Goal: Find specific page/section: Find specific page/section

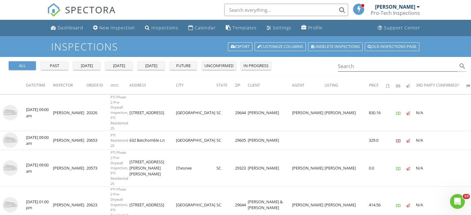
click at [362, 72] on div "all past yesterday today tomorrow future unconfirmed in progress Search search" at bounding box center [235, 67] width 471 height 20
click at [362, 69] on input "Search" at bounding box center [398, 66] width 120 height 10
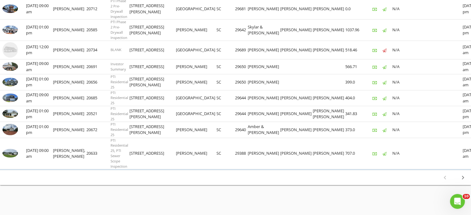
scroll to position [489, 0]
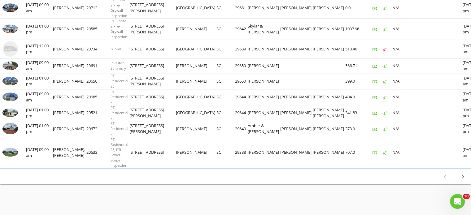
type input "duvan"
click at [463, 177] on icon "chevron_right" at bounding box center [463, 176] width 7 height 7
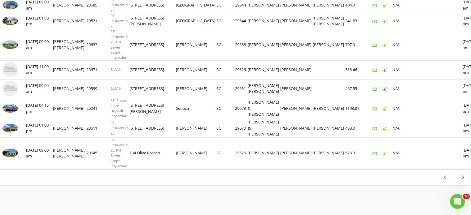
scroll to position [486, 0]
click at [465, 177] on icon "chevron_right" at bounding box center [463, 177] width 7 height 7
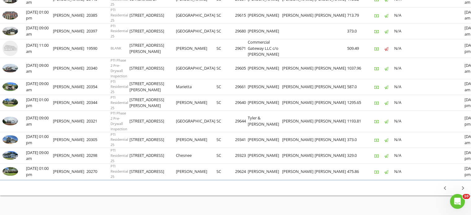
scroll to position [575, 0]
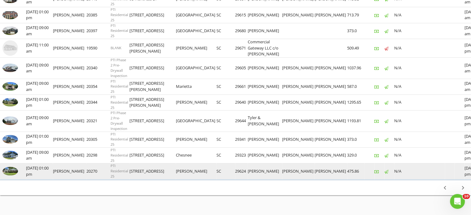
click at [14, 168] on img at bounding box center [9, 171] width 15 height 9
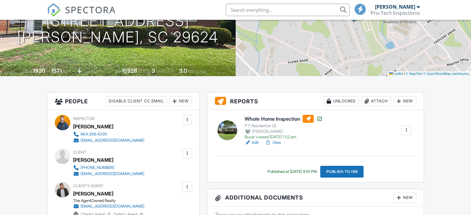
click at [276, 144] on link "View" at bounding box center [273, 143] width 16 height 6
